Goal: Task Accomplishment & Management: Use online tool/utility

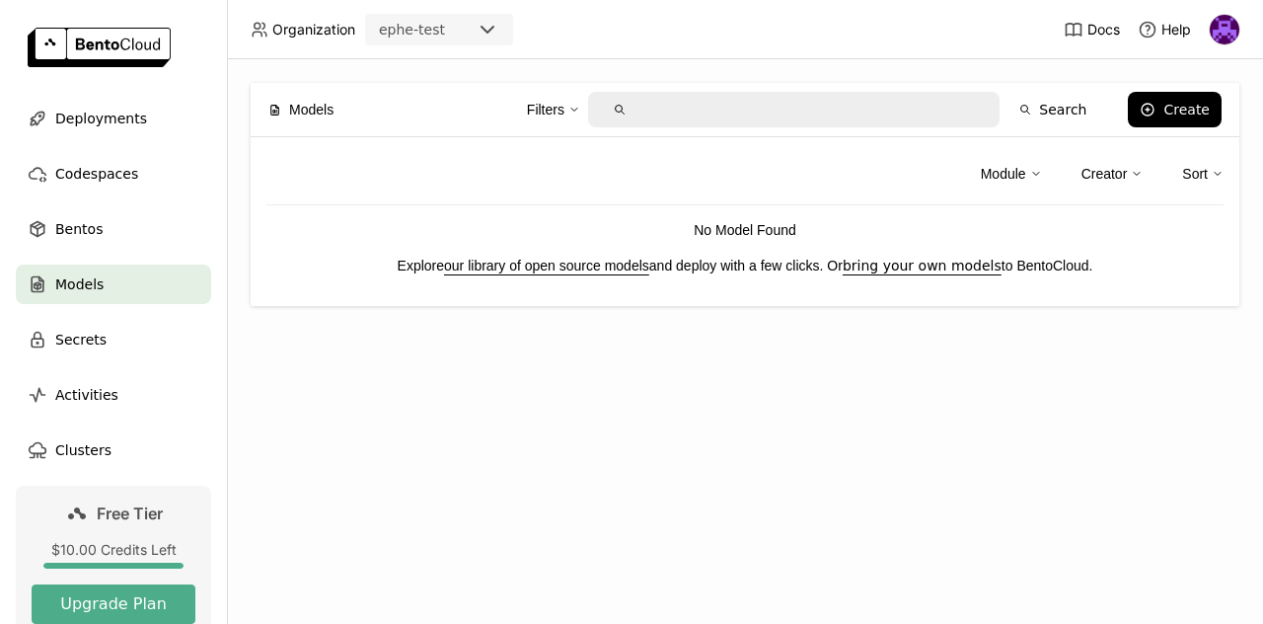
click at [624, 269] on link "our library of open source models" at bounding box center [546, 266] width 205 height 16
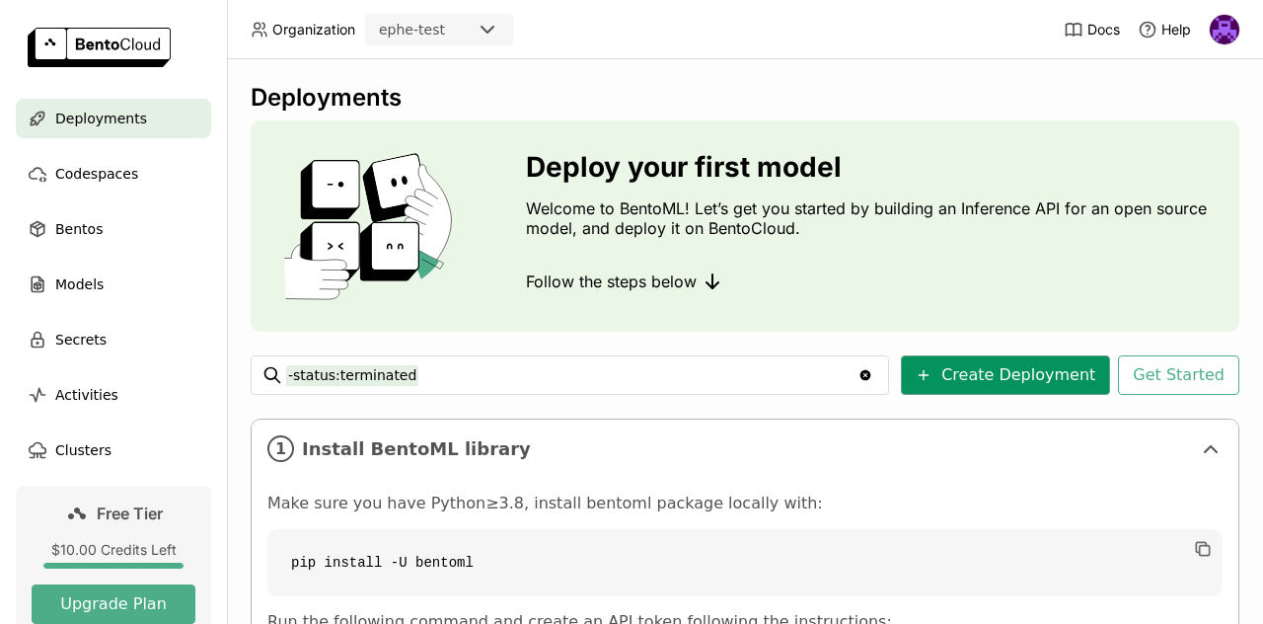
click at [965, 356] on button "Create Deployment" at bounding box center [1005, 374] width 209 height 39
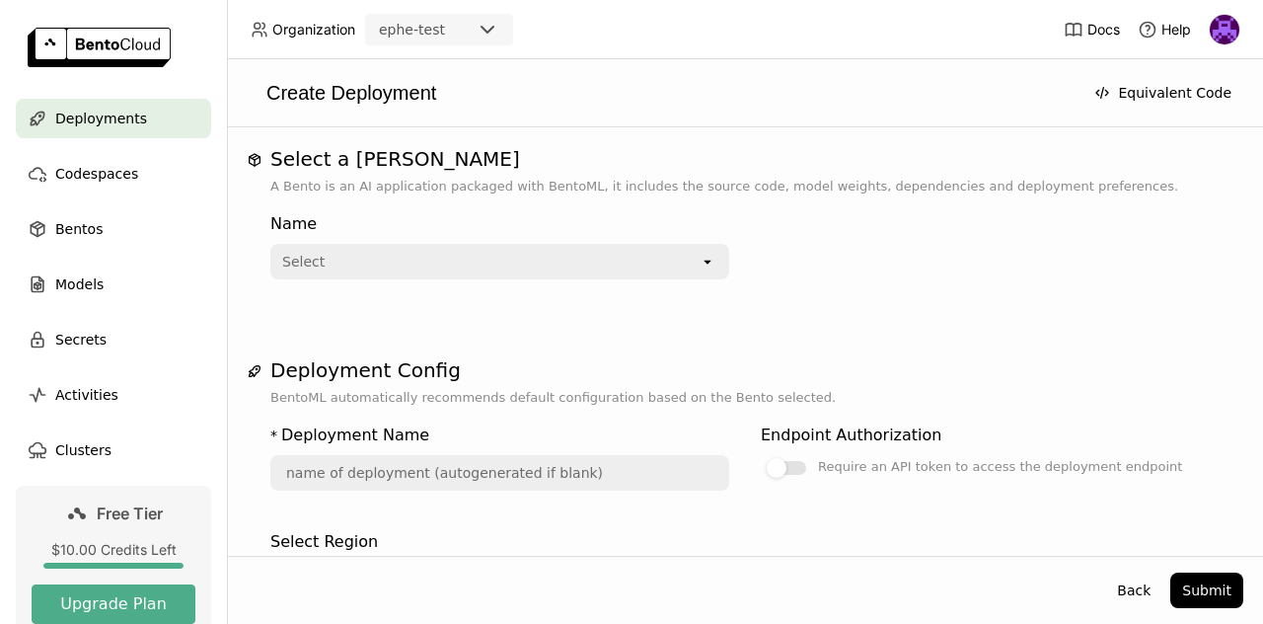
click at [721, 266] on div "Select open" at bounding box center [499, 262] width 459 height 36
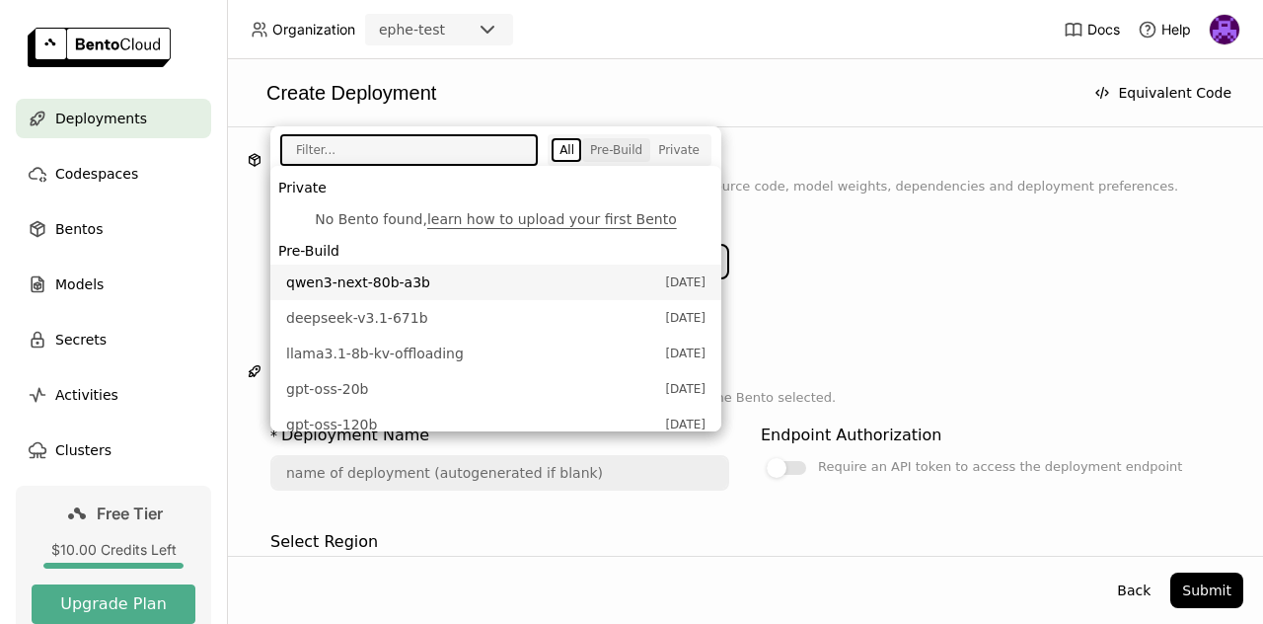
click at [632, 138] on button "Pre-Build" at bounding box center [616, 150] width 68 height 24
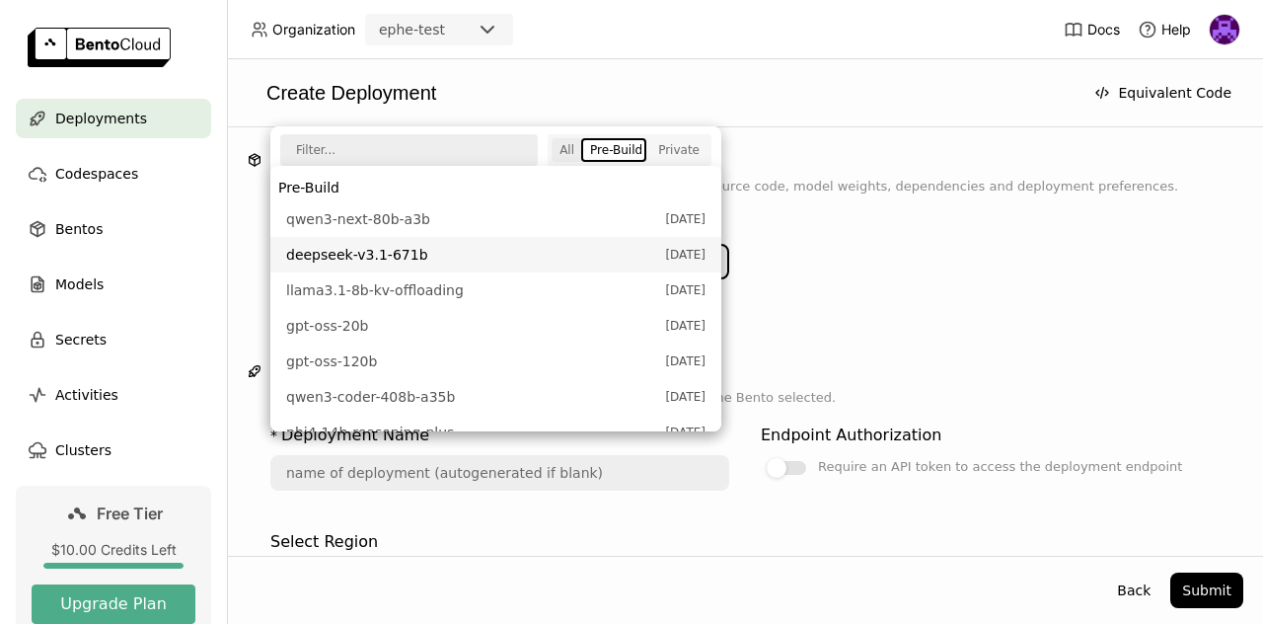
click at [565, 151] on button "All" at bounding box center [567, 150] width 31 height 24
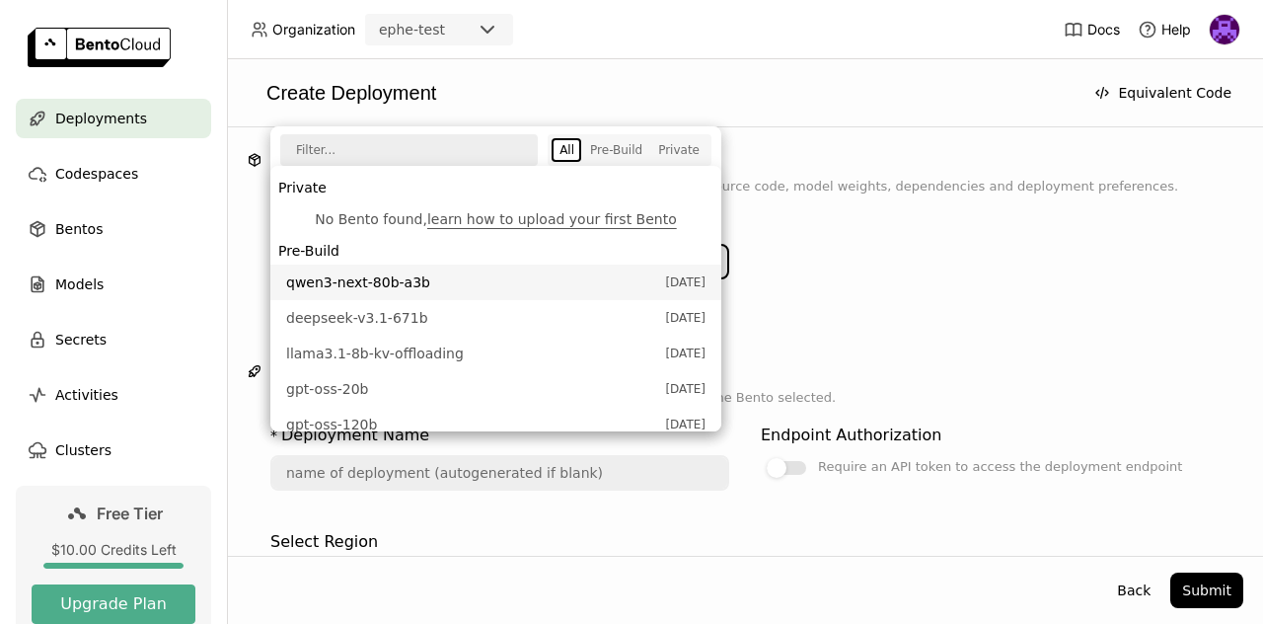
click at [477, 150] on input "text" at bounding box center [402, 150] width 240 height 28
type input "x"
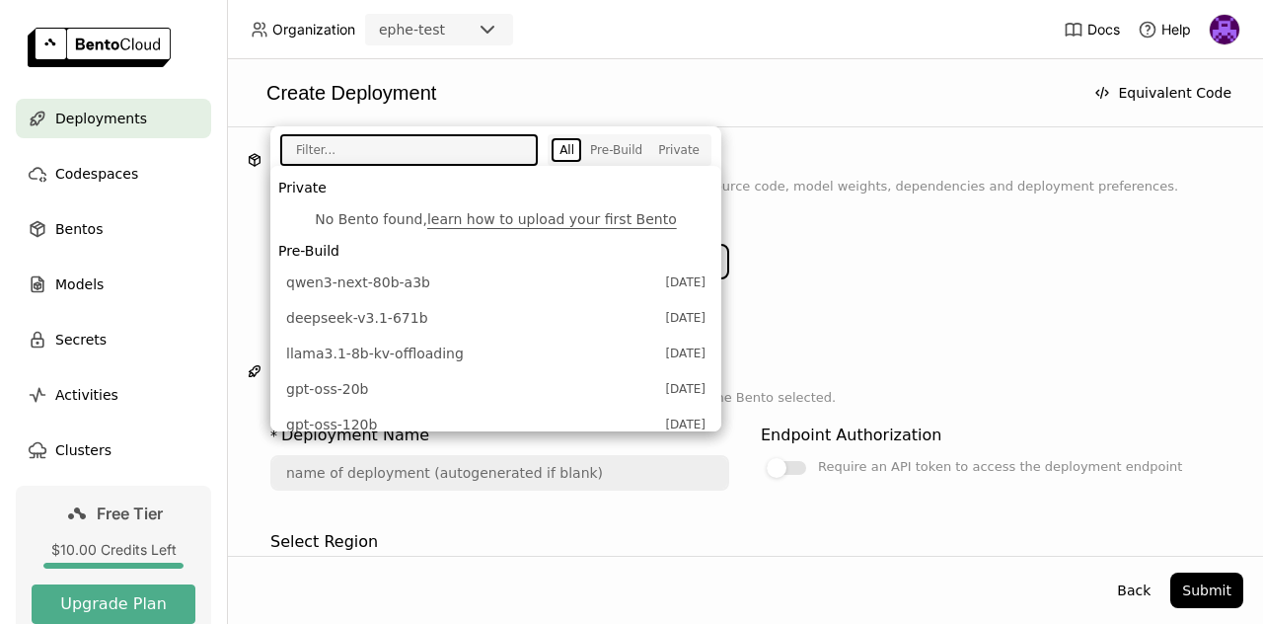
click at [1063, 347] on div "Select a Bento A Bento is an AI application packaged with BentoML, it includes …" at bounding box center [745, 540] width 997 height 786
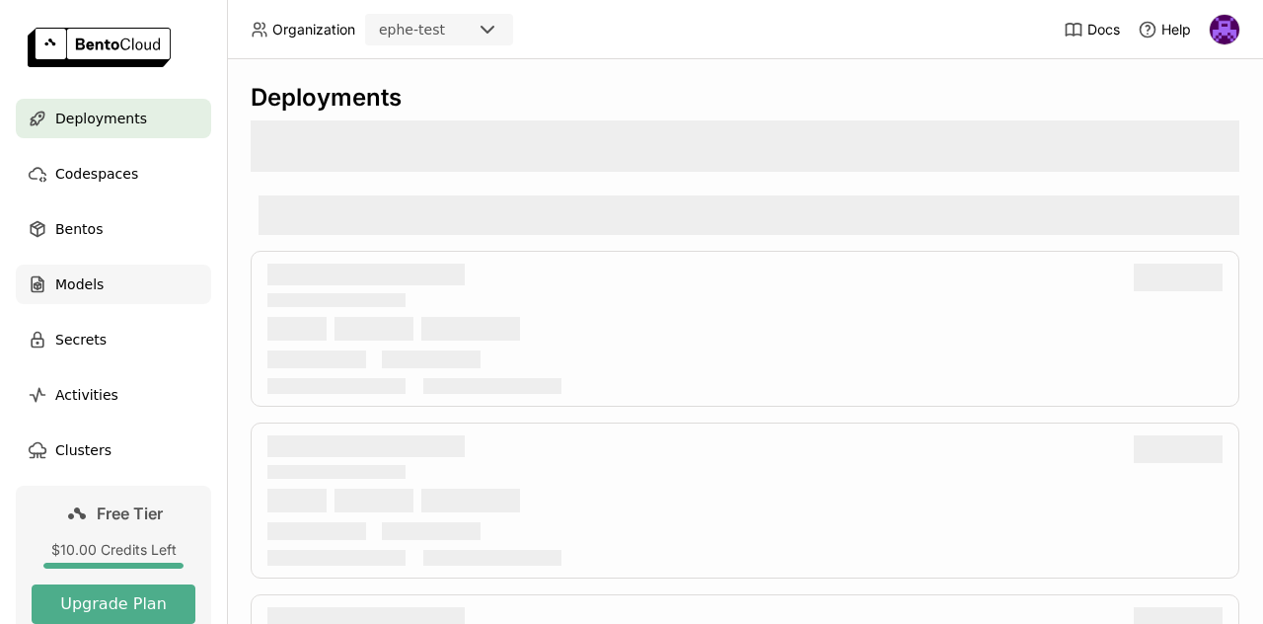
click at [54, 275] on div "Models" at bounding box center [113, 284] width 195 height 39
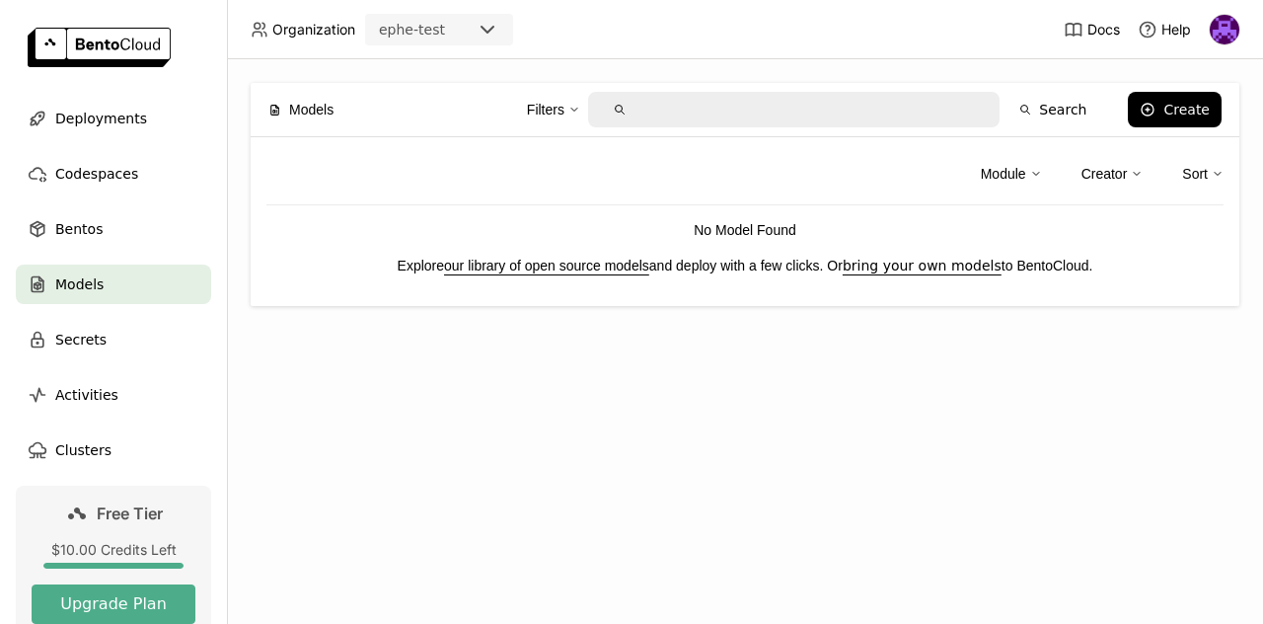
click at [54, 275] on div "Models" at bounding box center [113, 284] width 195 height 39
click at [88, 228] on span "Bentos" at bounding box center [78, 229] width 47 height 24
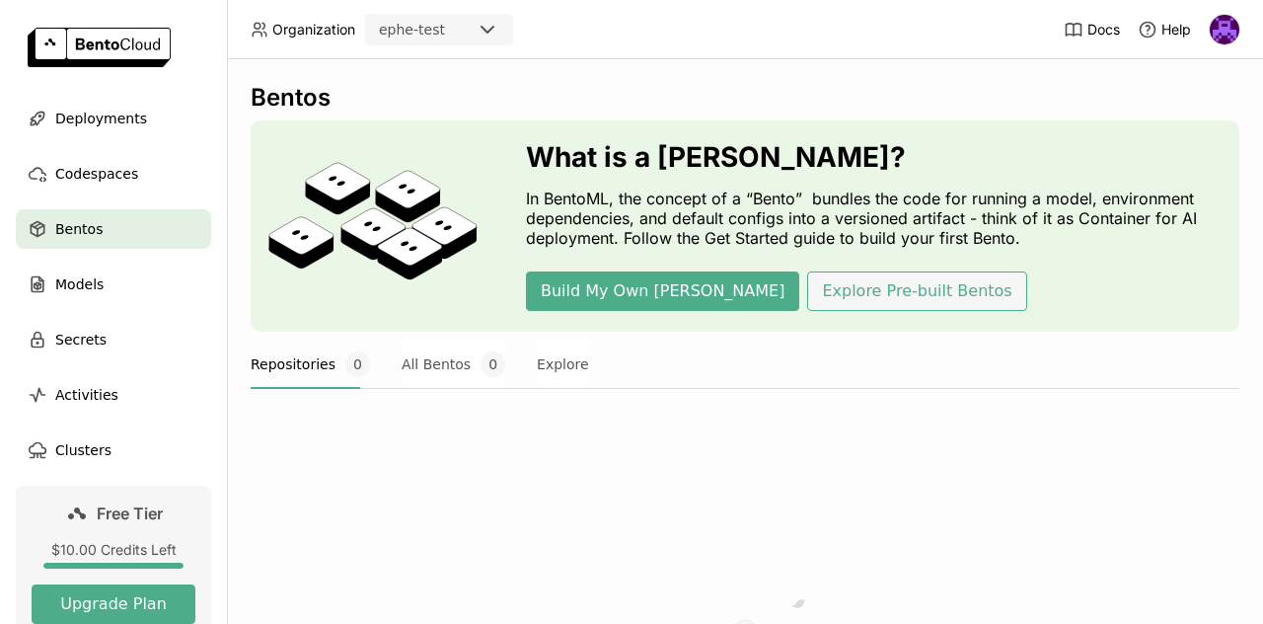
click at [869, 289] on button "Explore Pre-built Bentos" at bounding box center [916, 290] width 219 height 39
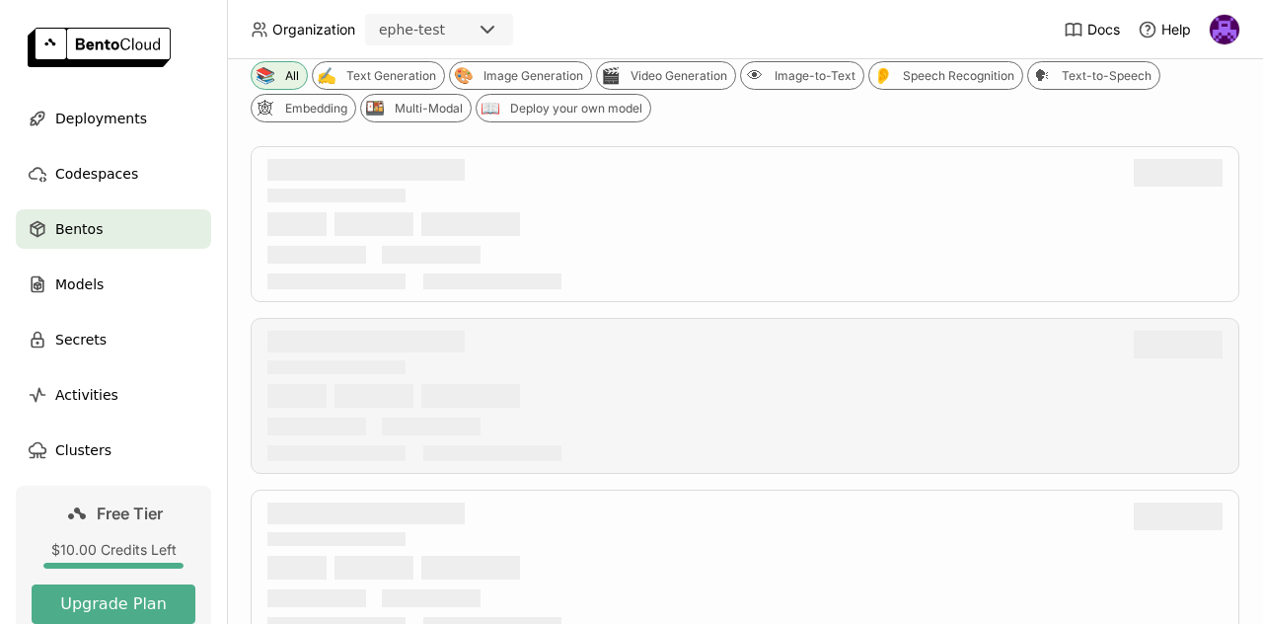
scroll to position [296, 0]
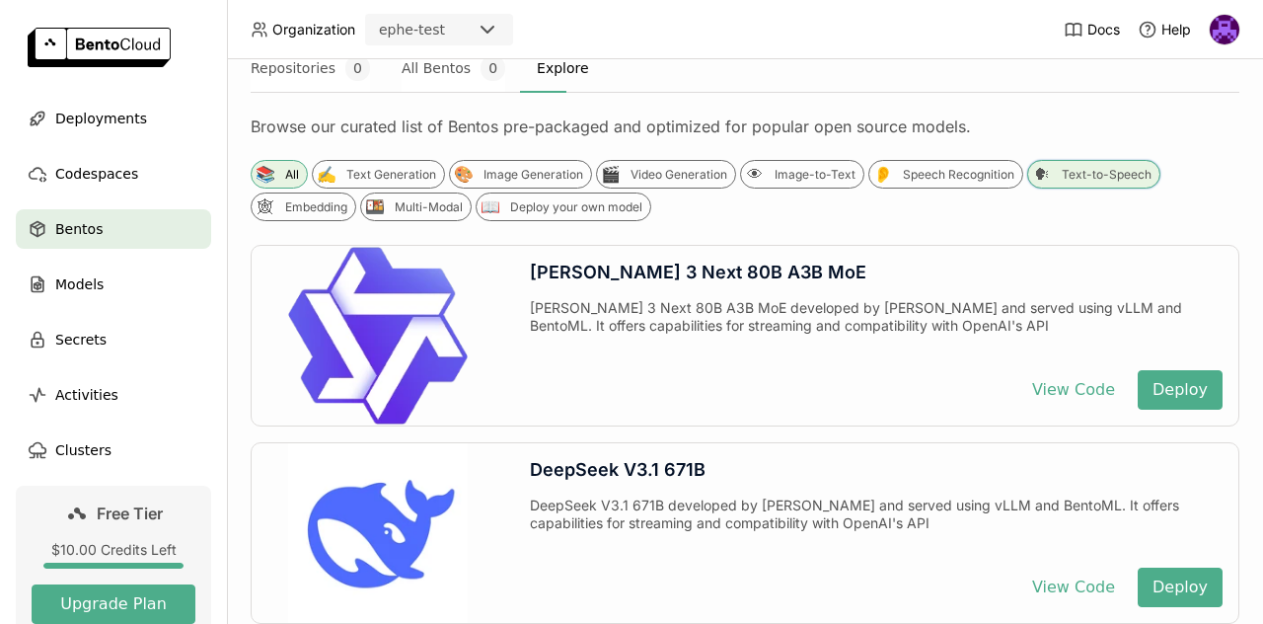
click at [1036, 175] on div "🗣" at bounding box center [1041, 174] width 21 height 21
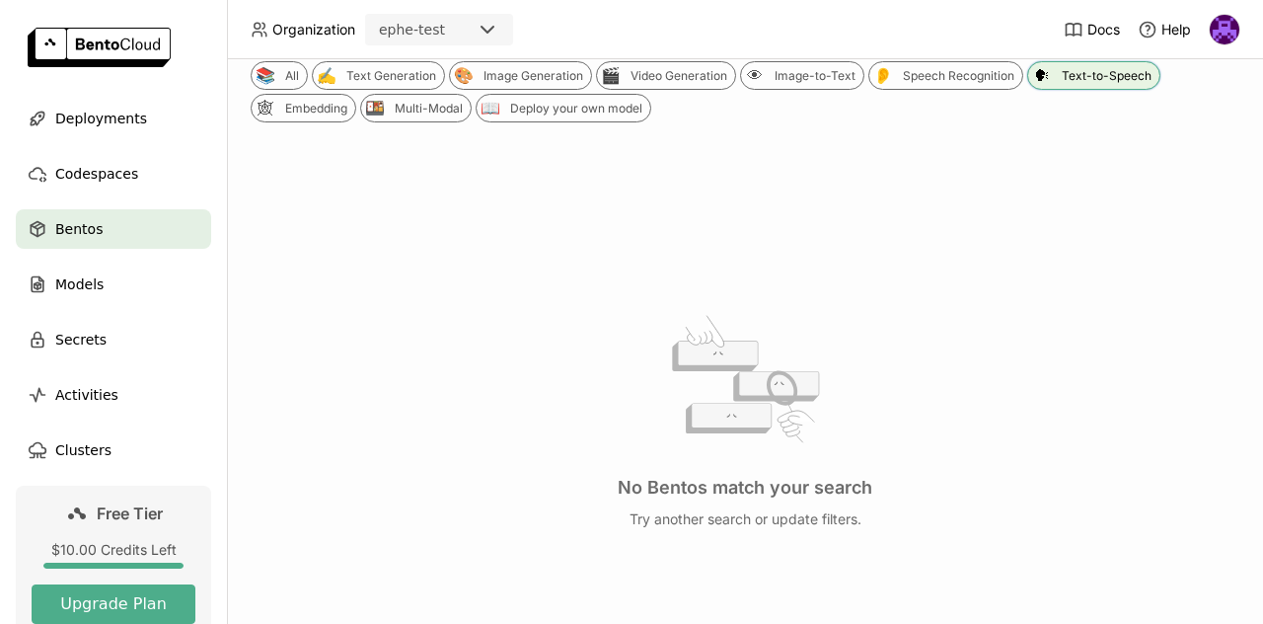
scroll to position [0, 0]
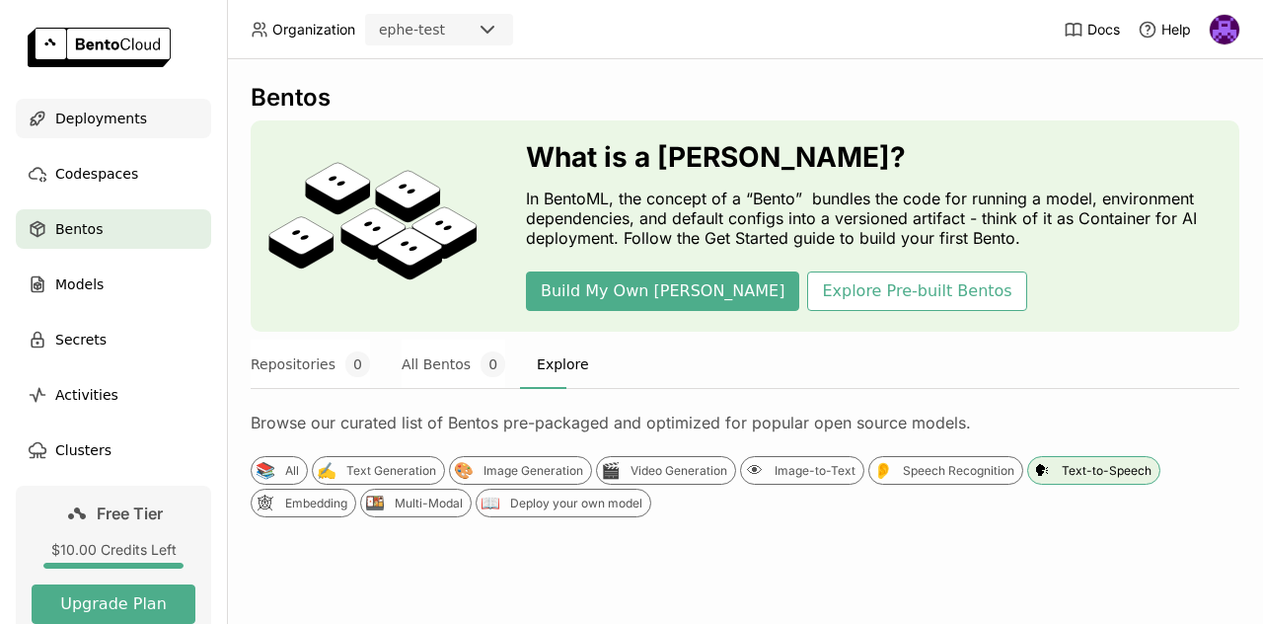
click at [28, 102] on div "Deployments" at bounding box center [113, 118] width 195 height 39
